Goal: Book appointment/travel/reservation

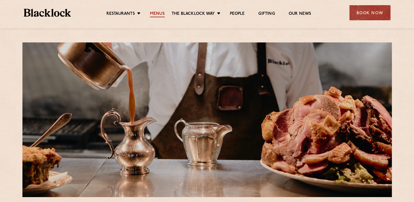
click at [158, 13] on link "Menus" at bounding box center [157, 14] width 15 height 6
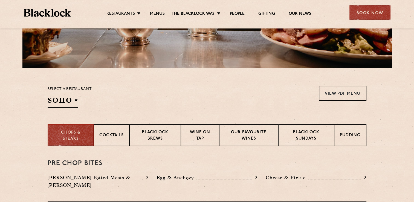
scroll to position [129, 0]
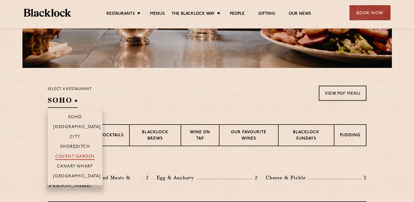
click at [69, 157] on p "Covent Garden" at bounding box center [75, 156] width 40 height 5
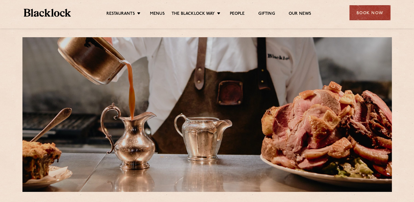
scroll to position [0, 0]
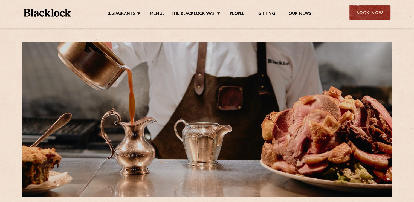
click at [373, 15] on div "Book Now" at bounding box center [370, 12] width 41 height 15
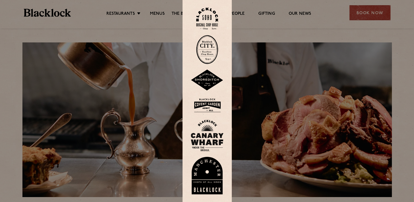
click at [203, 103] on img at bounding box center [207, 105] width 33 height 18
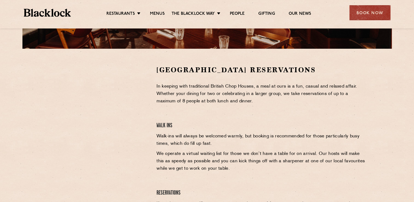
scroll to position [149, 0]
